Goal: Find specific fact: Find specific fact

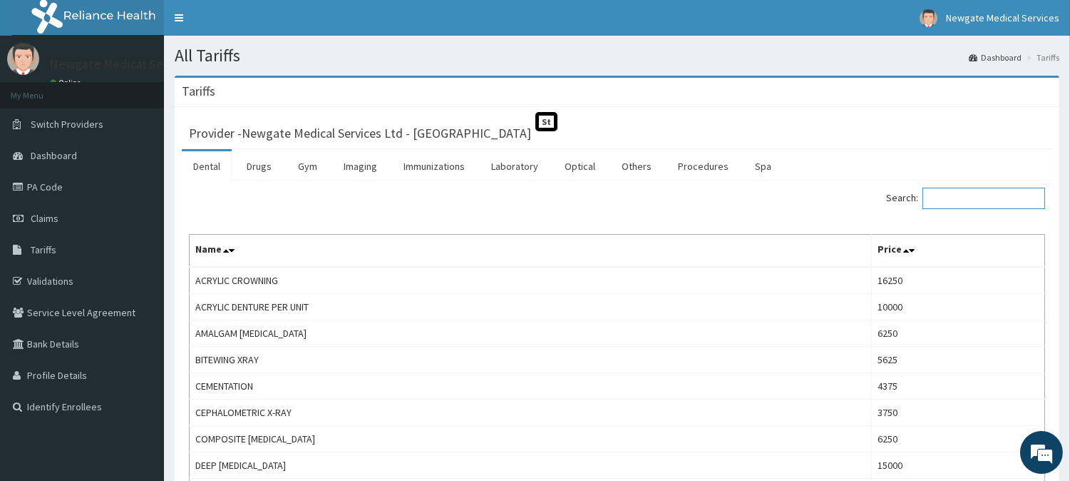
click at [973, 195] on input "Search:" at bounding box center [984, 198] width 123 height 21
paste input "[MEDICAL_DATA] 75"
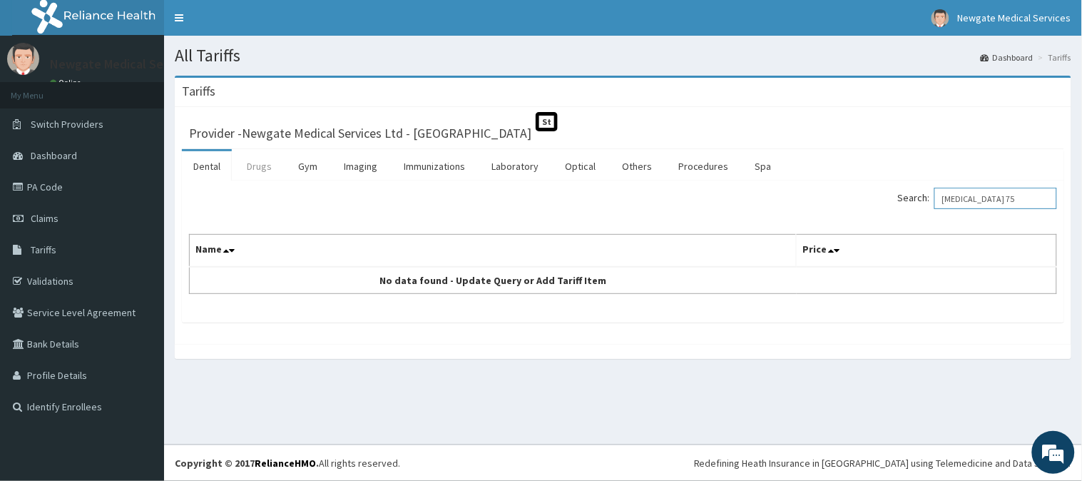
type input "[MEDICAL_DATA] 75"
click at [265, 169] on link "Drugs" at bounding box center [259, 166] width 48 height 30
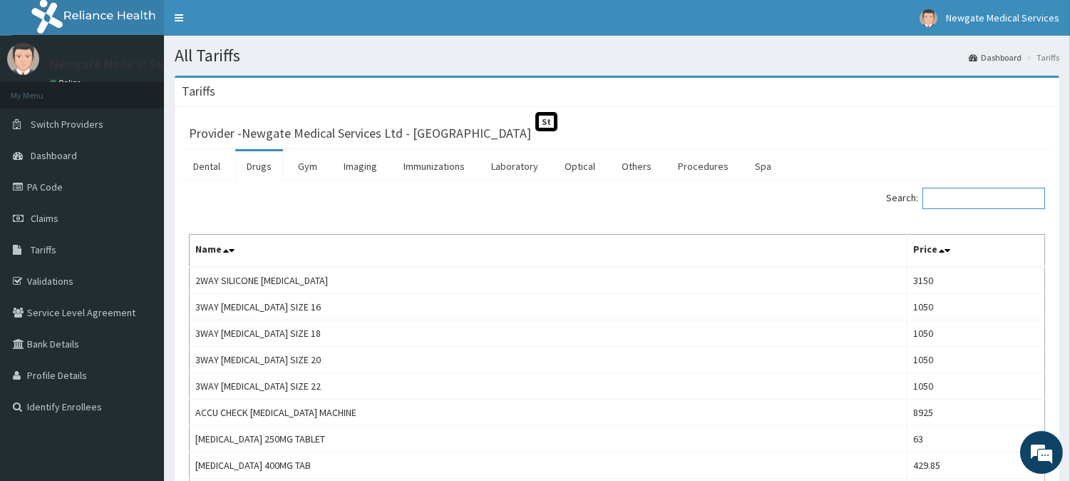
paste input "[MEDICAL_DATA] 75"
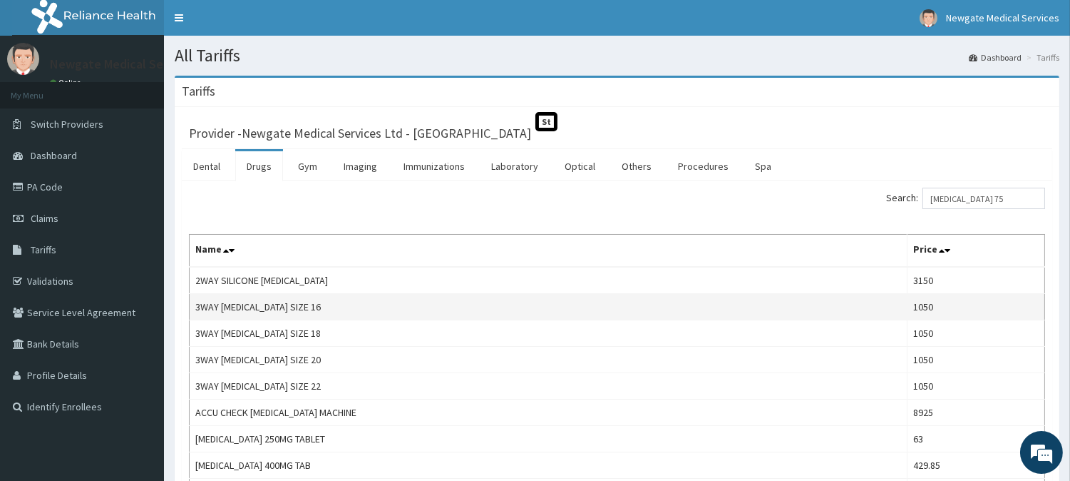
click at [830, 300] on td "3WAY [MEDICAL_DATA] SIZE 16" at bounding box center [549, 307] width 718 height 26
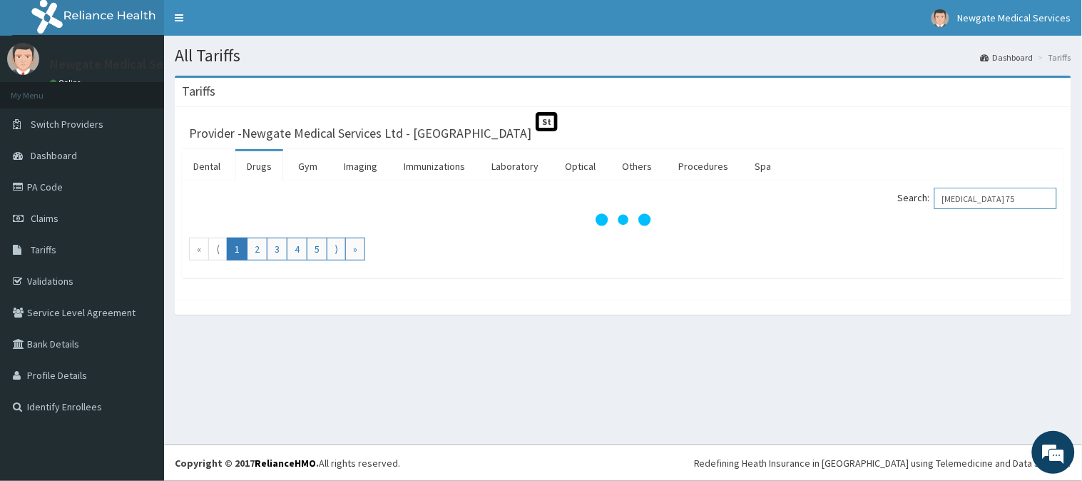
click at [1004, 201] on input "[MEDICAL_DATA] 75" at bounding box center [995, 198] width 123 height 21
click at [1022, 205] on input "[MEDICAL_DATA]" at bounding box center [995, 198] width 123 height 21
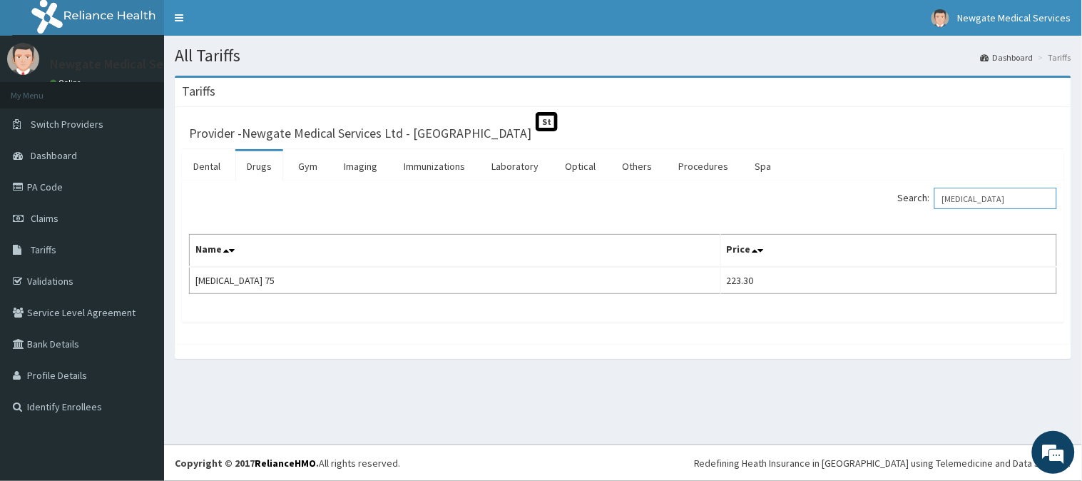
type input "[MEDICAL_DATA]"
click at [44, 188] on link "PA Code" at bounding box center [82, 186] width 164 height 31
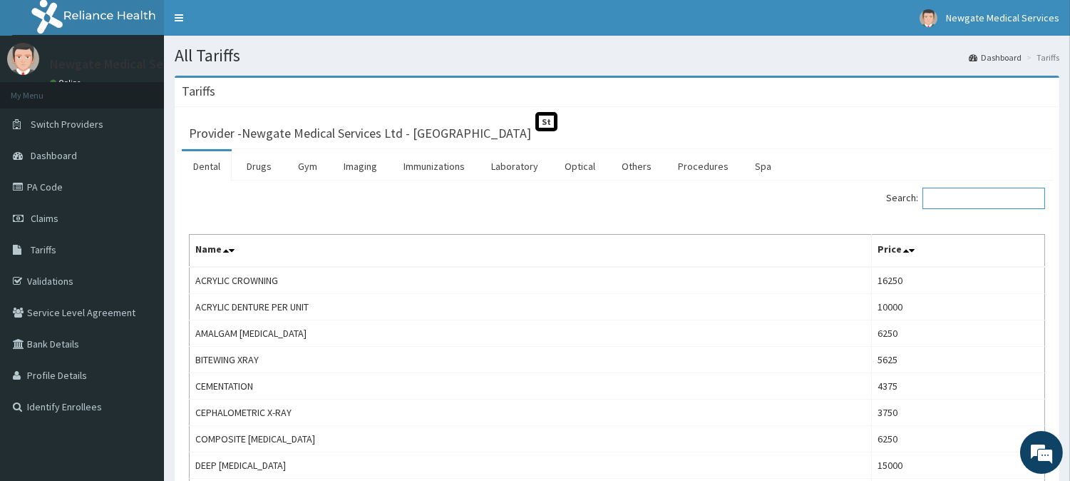
click at [973, 193] on input "Search:" at bounding box center [984, 198] width 123 height 21
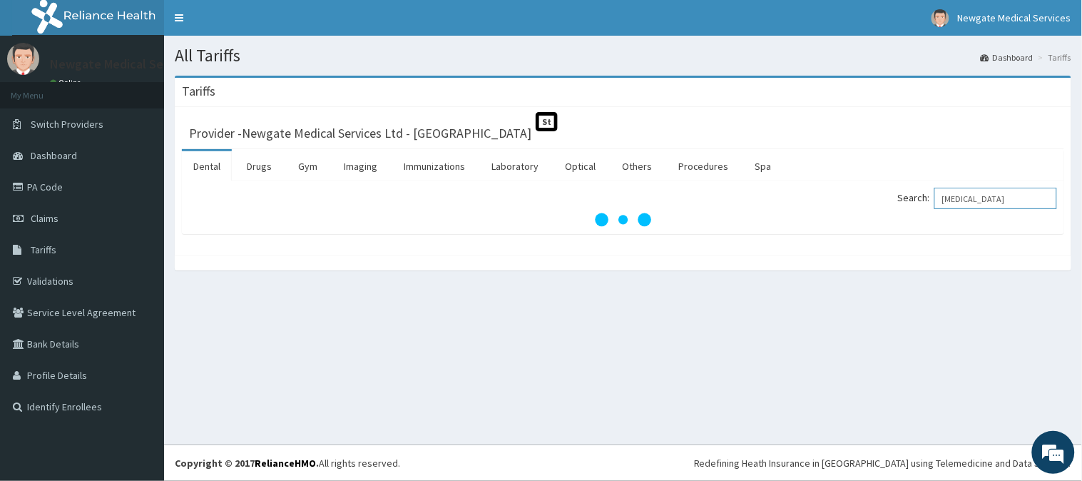
type input "[MEDICAL_DATA]"
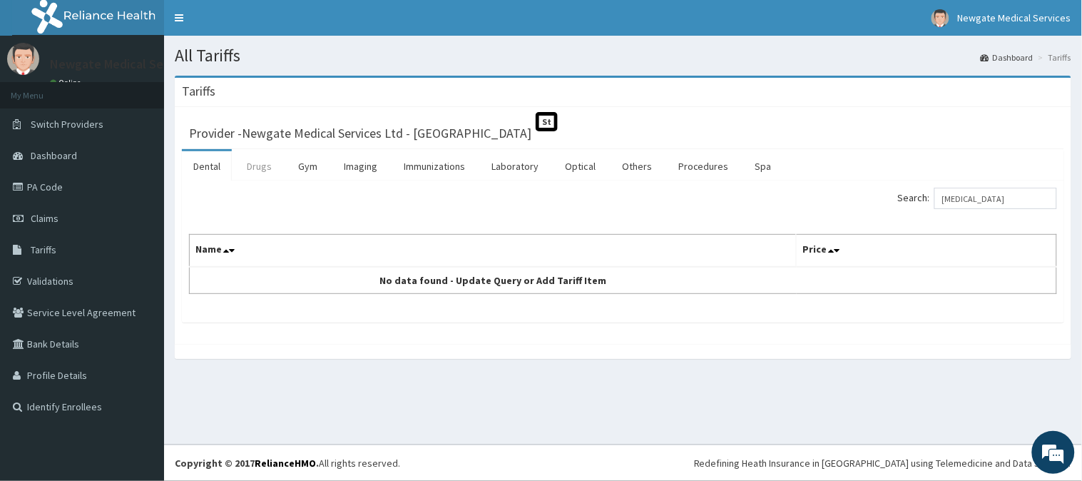
click at [269, 171] on link "Drugs" at bounding box center [259, 166] width 48 height 30
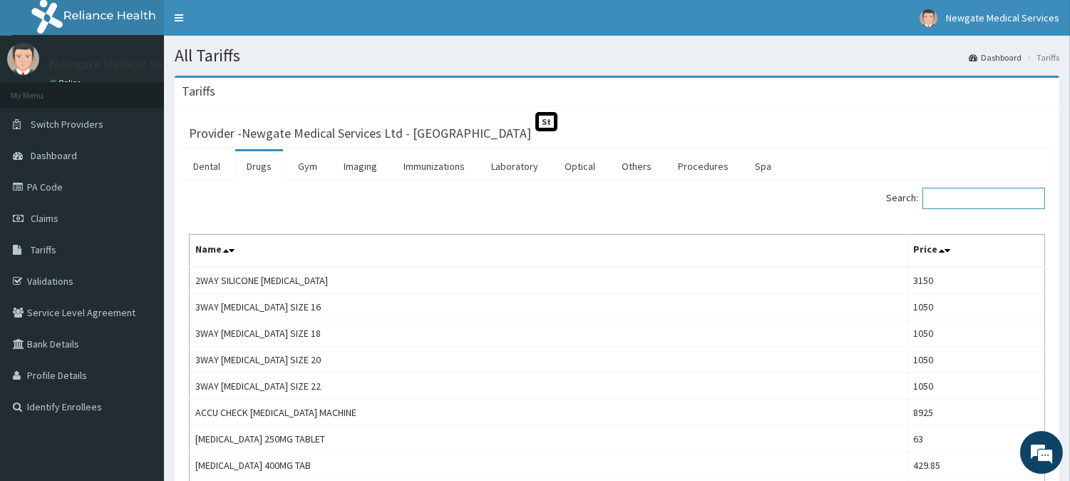
click at [967, 202] on input "Search:" at bounding box center [984, 198] width 123 height 21
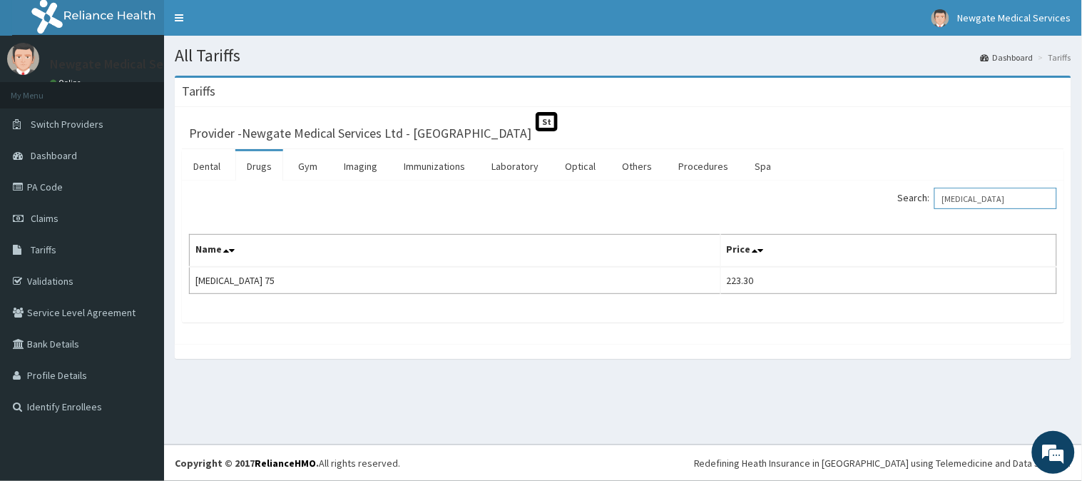
type input "ARTHROTEC"
